Goal: Use online tool/utility: Utilize a website feature to perform a specific function

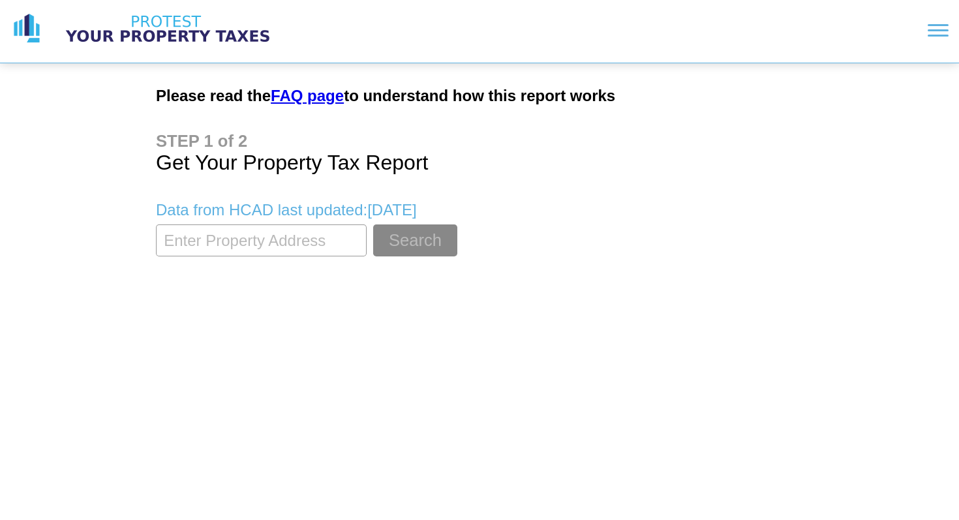
click at [262, 237] on input "textbox" at bounding box center [261, 240] width 211 height 32
type input "906 jolen ct"
click at [373, 224] on button "Search" at bounding box center [415, 240] width 84 height 32
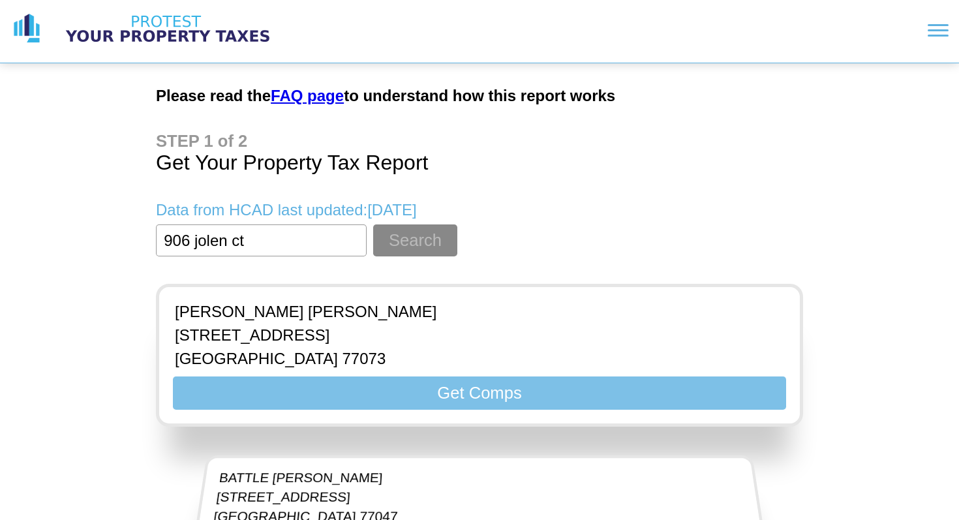
click at [411, 400] on button "Get Comps" at bounding box center [479, 392] width 613 height 33
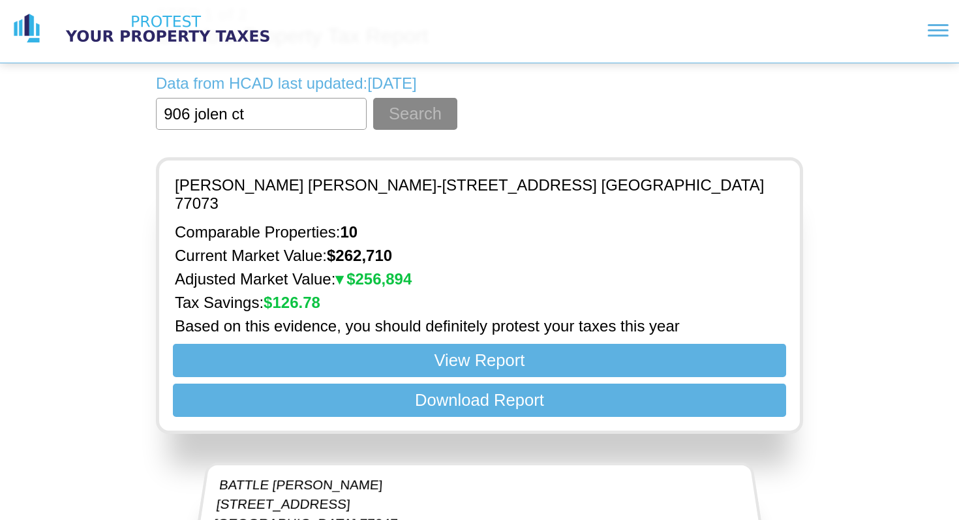
scroll to position [138, 0]
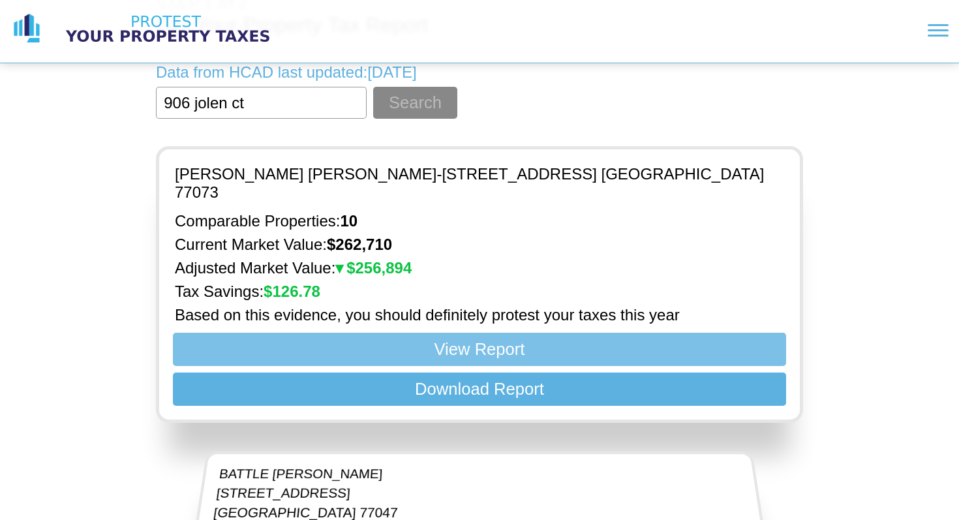
click at [599, 333] on button "View Report" at bounding box center [479, 349] width 613 height 33
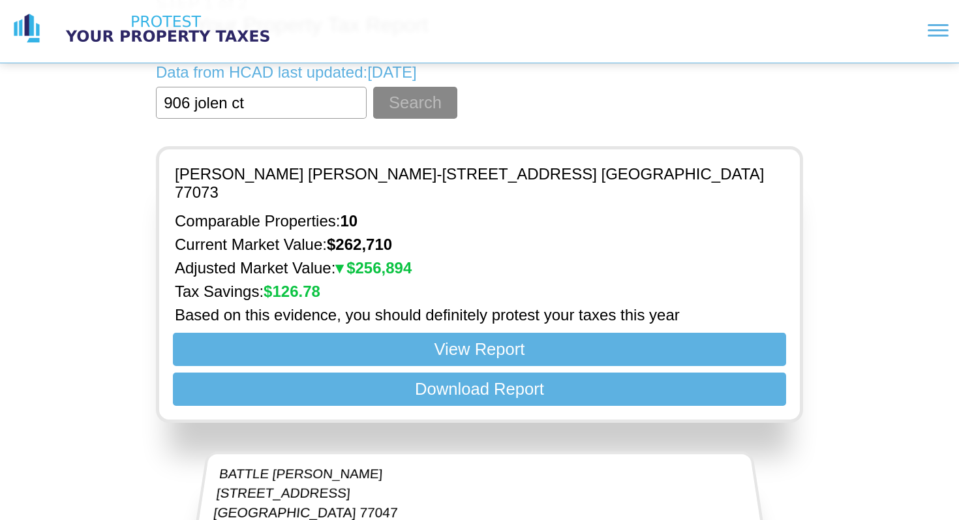
click at [183, 25] on img at bounding box center [167, 28] width 228 height 33
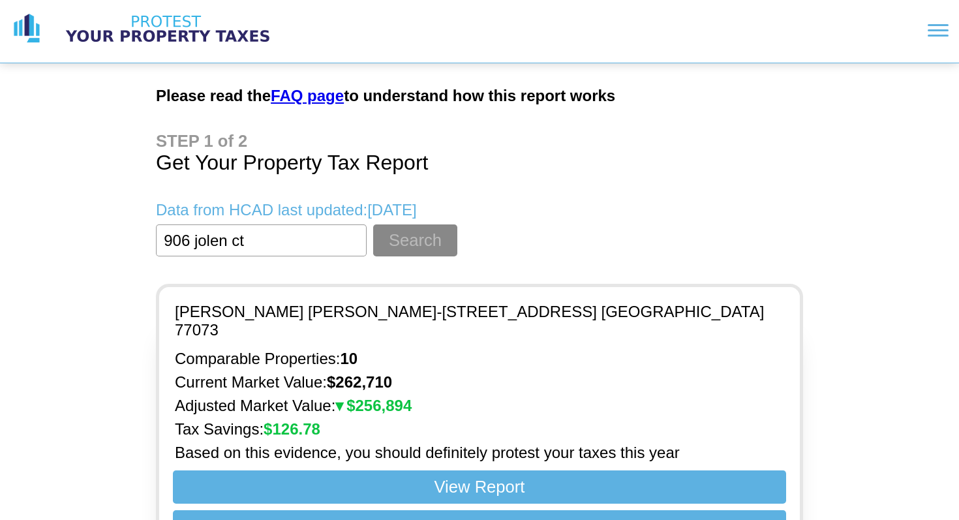
click at [342, 98] on link "FAQ page" at bounding box center [307, 96] width 73 height 18
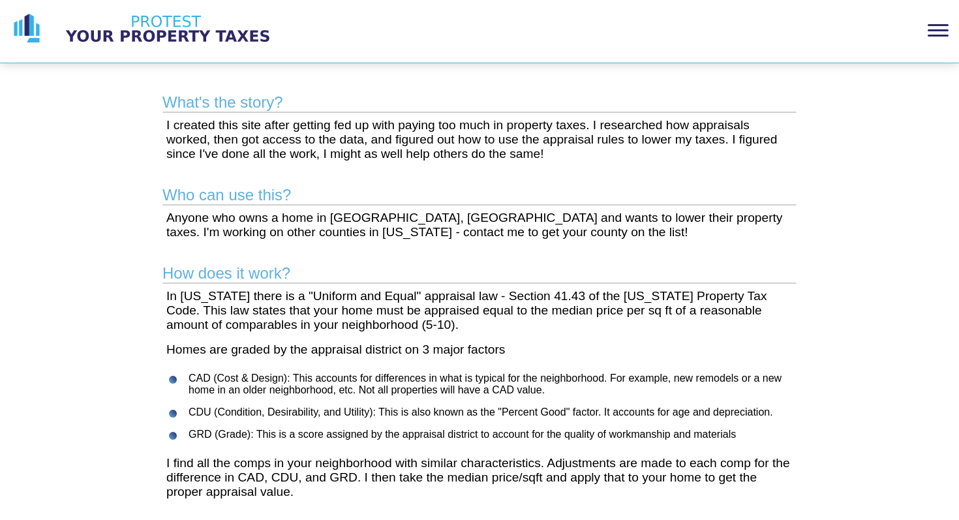
click at [932, 38] on section at bounding box center [626, 30] width 646 height 33
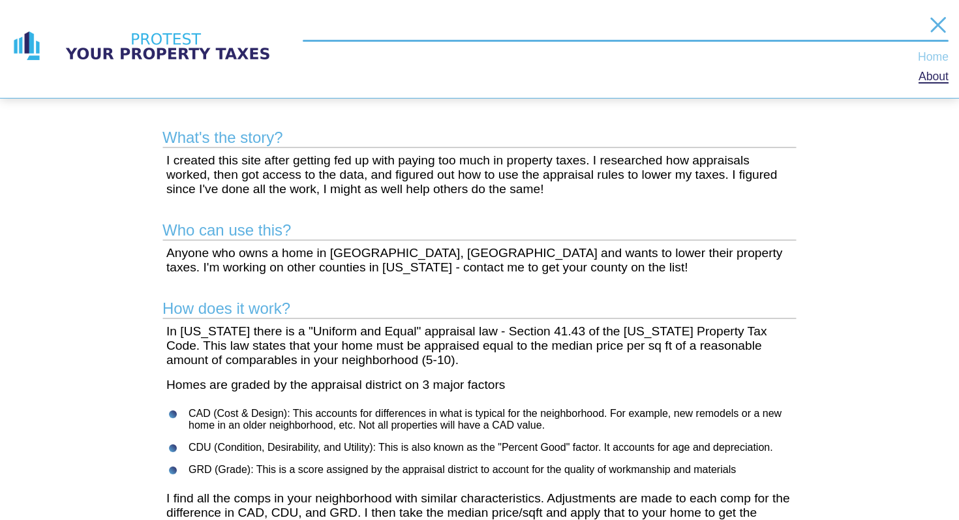
click at [929, 56] on link "Home" at bounding box center [932, 57] width 31 height 10
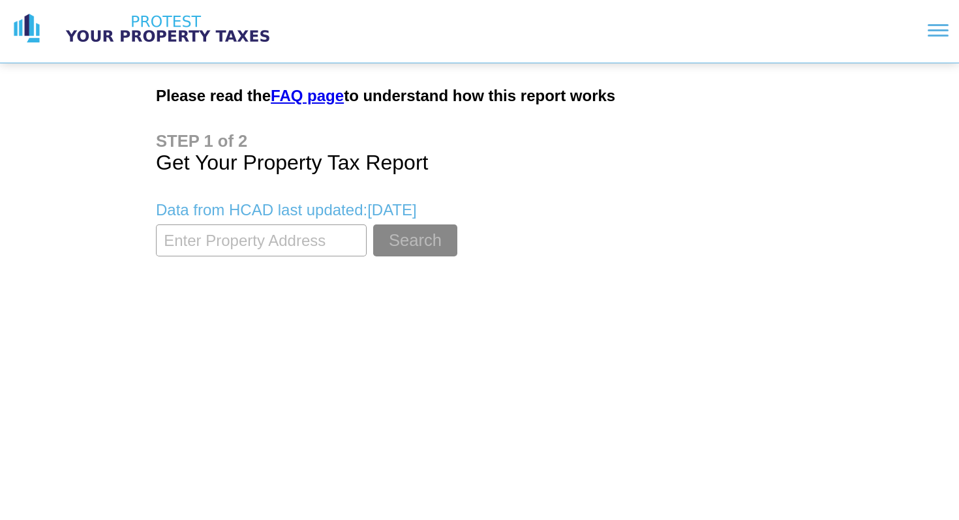
click at [253, 230] on input "textbox" at bounding box center [261, 240] width 211 height 32
